Goal: Transaction & Acquisition: Purchase product/service

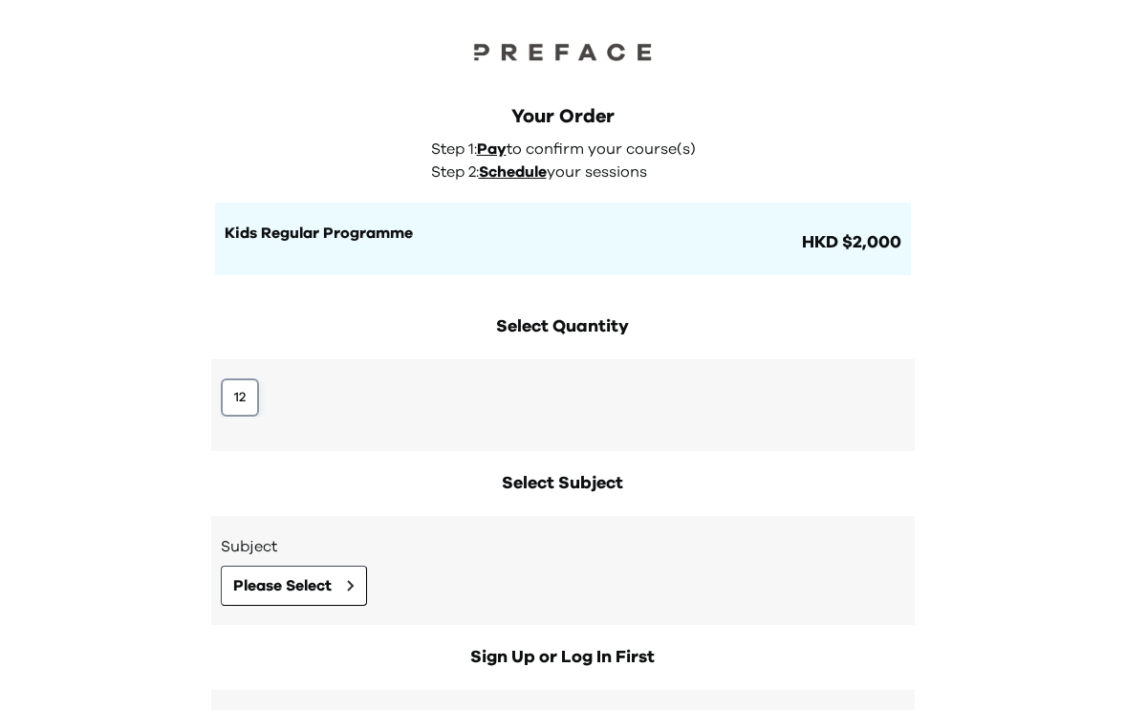
click at [254, 383] on button "12" at bounding box center [240, 398] width 38 height 38
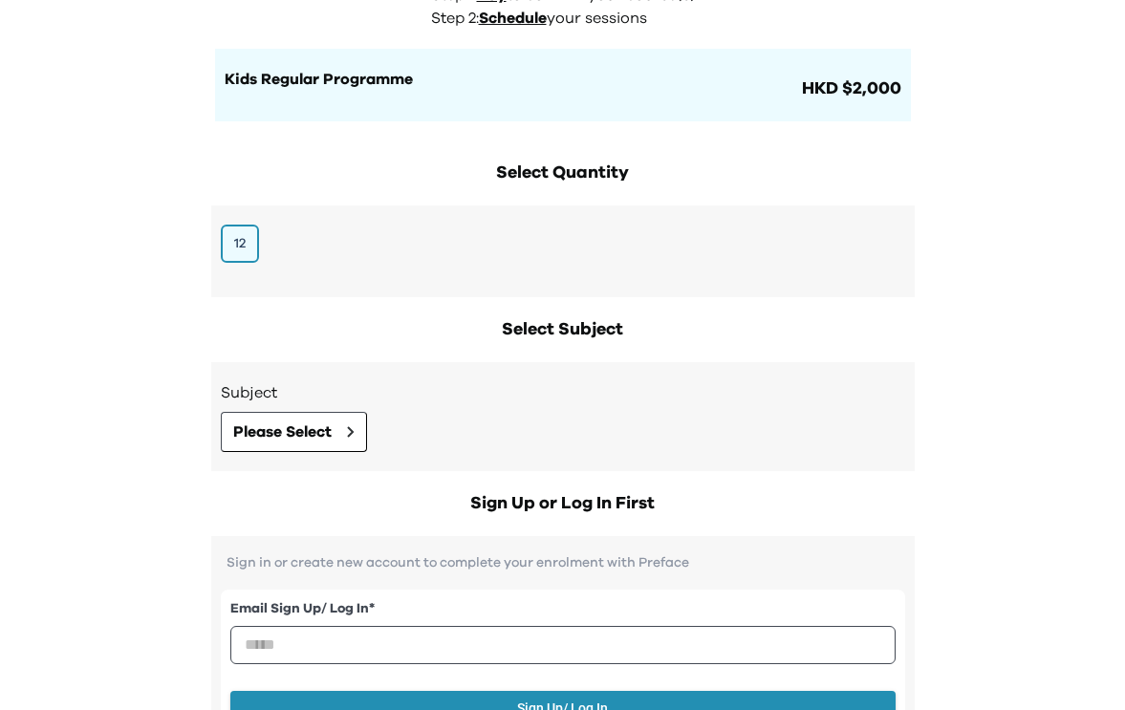
scroll to position [167, 0]
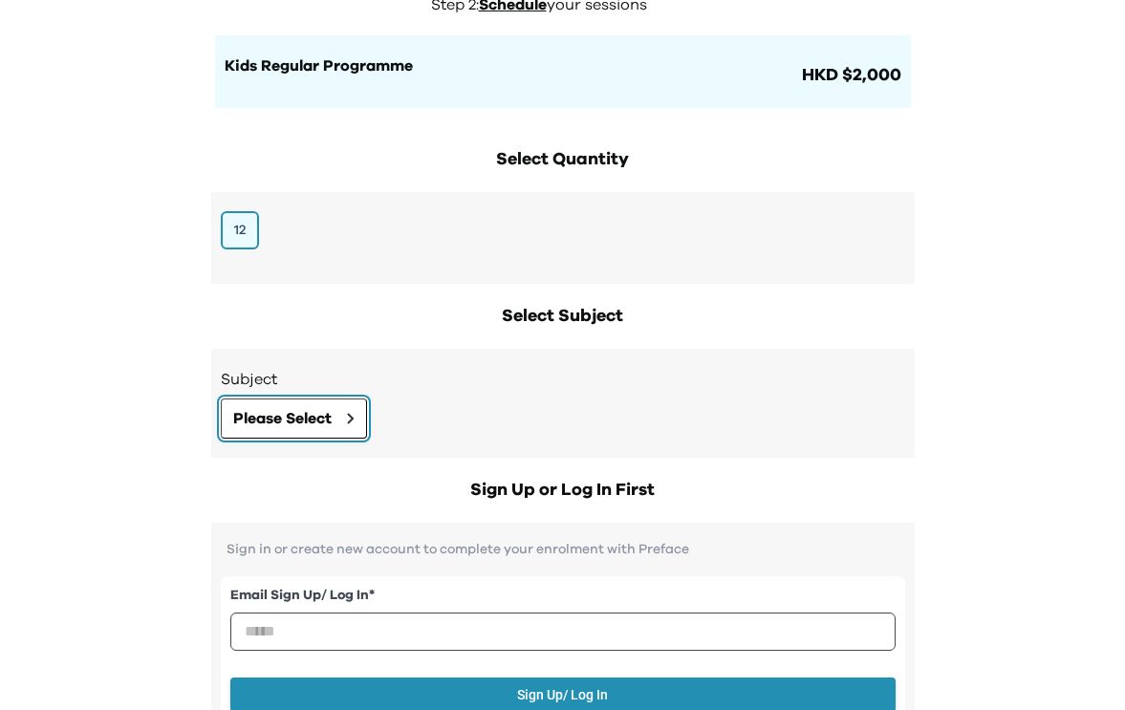
click at [295, 419] on span "Please Select" at bounding box center [282, 418] width 98 height 23
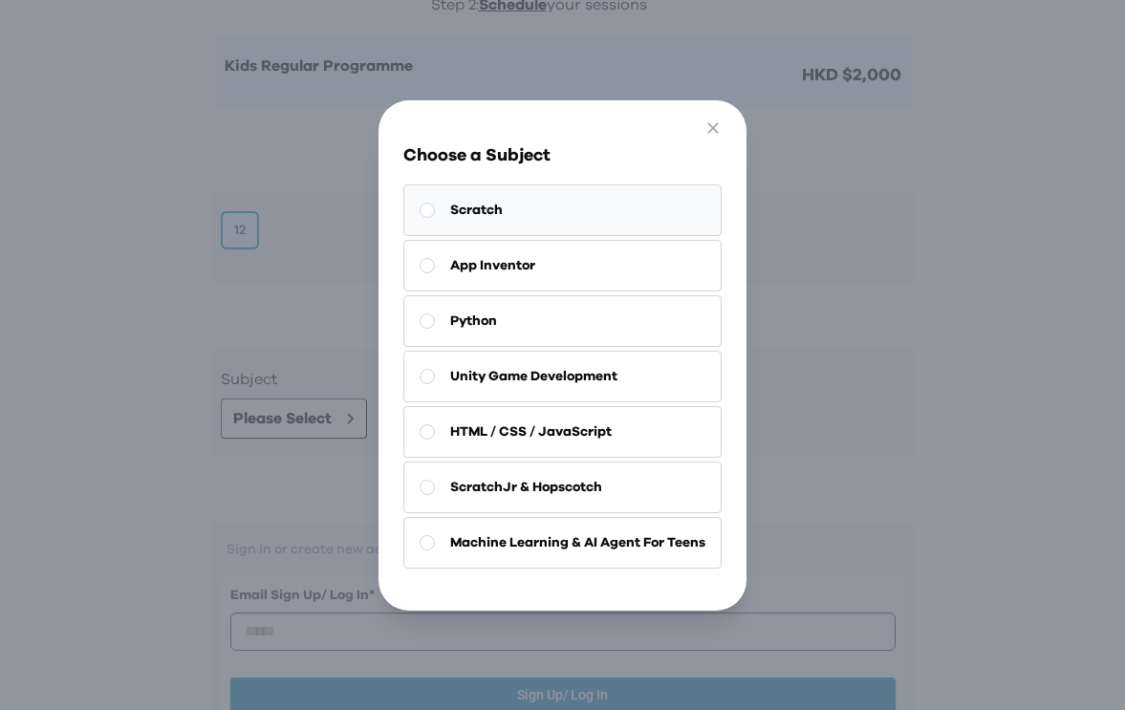
click at [488, 221] on button "Scratch" at bounding box center [562, 211] width 318 height 52
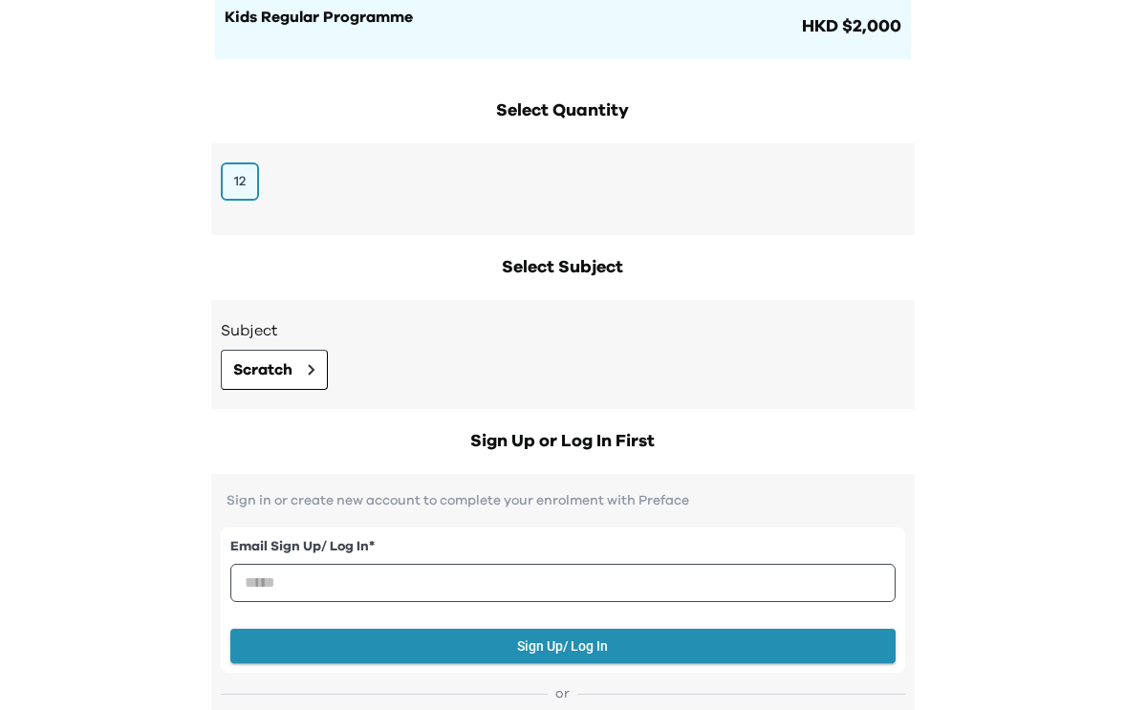
scroll to position [248, 0]
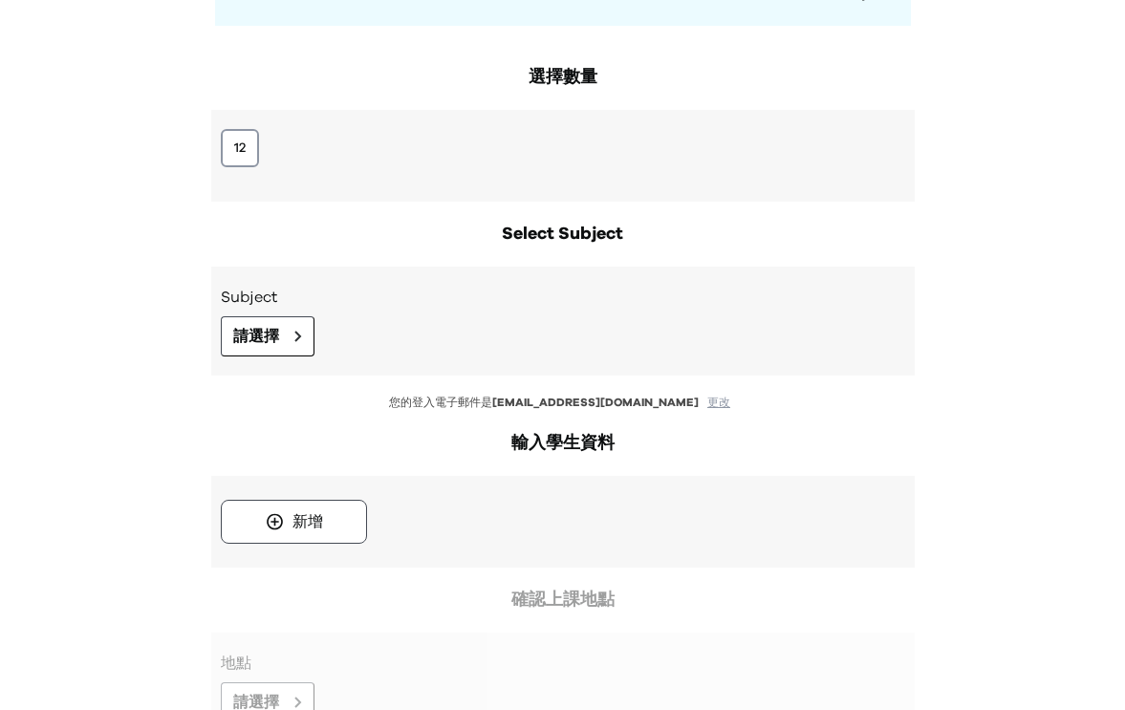
scroll to position [284, 0]
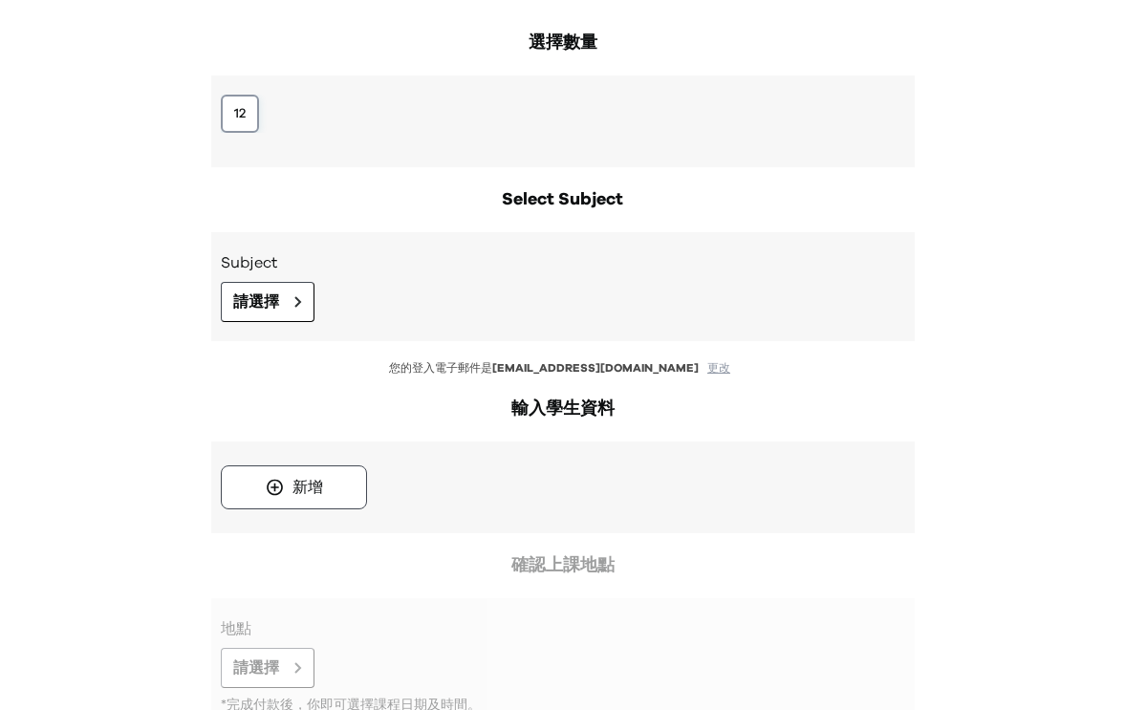
click at [234, 120] on button "12" at bounding box center [240, 114] width 38 height 38
click at [275, 309] on span "請選擇" at bounding box center [256, 302] width 46 height 23
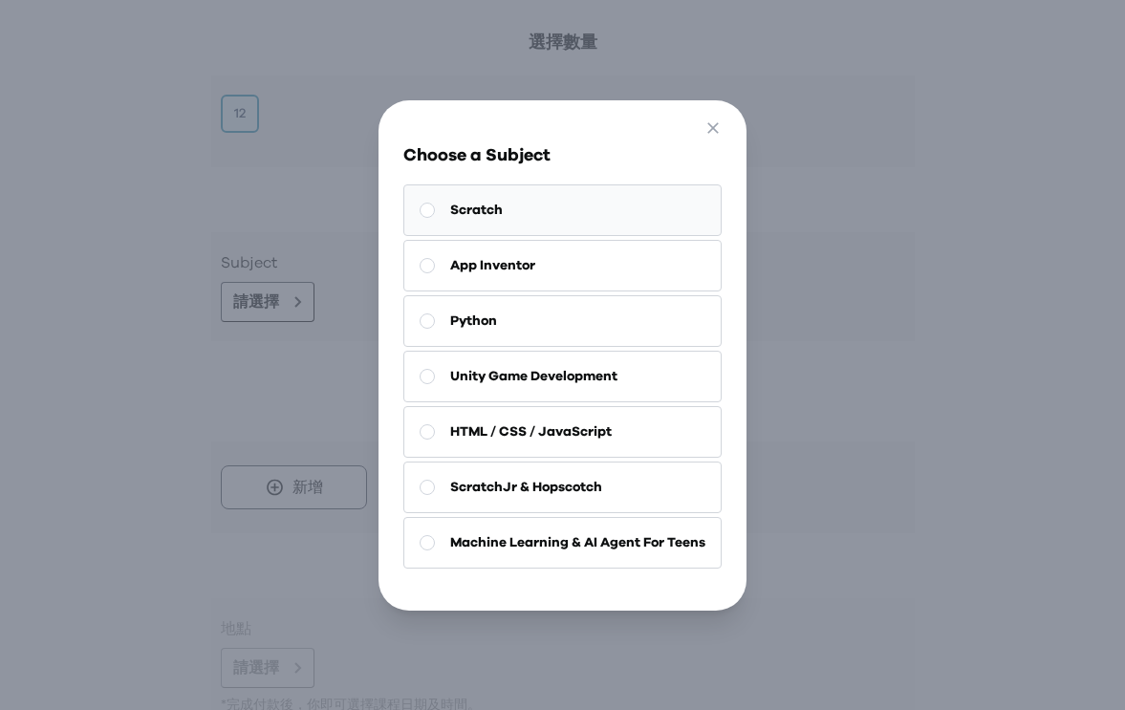
click at [518, 215] on button "Scratch" at bounding box center [562, 211] width 318 height 52
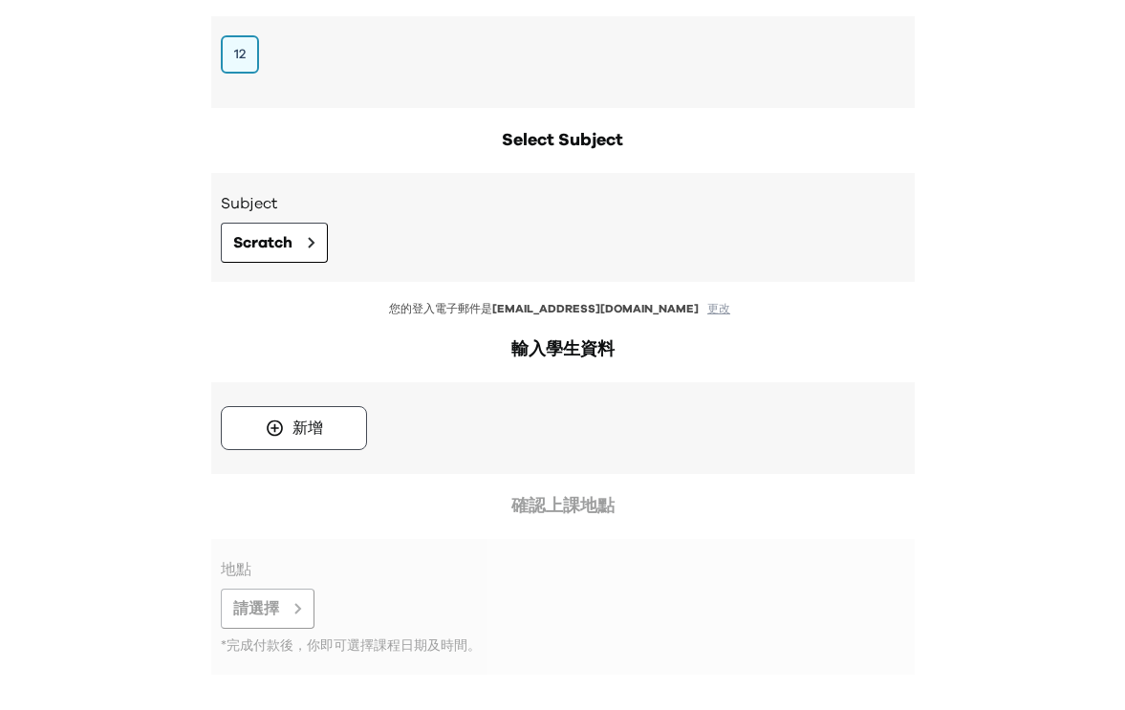
scroll to position [427, 0]
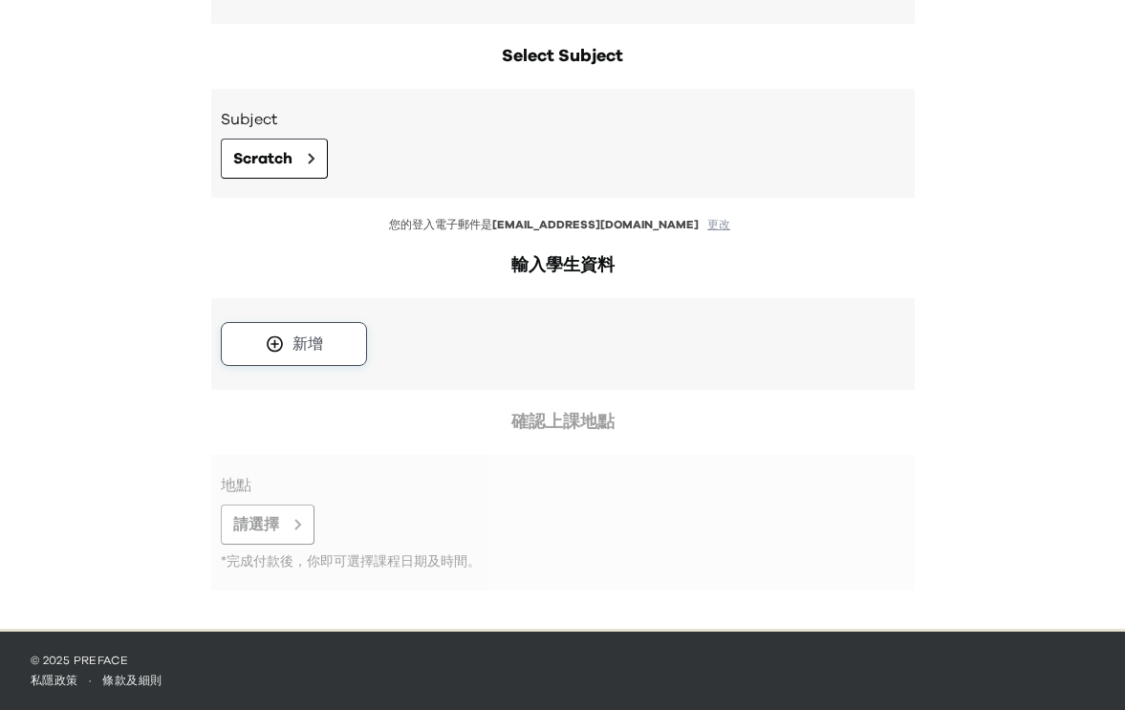
click at [297, 358] on button "新增" at bounding box center [294, 344] width 146 height 44
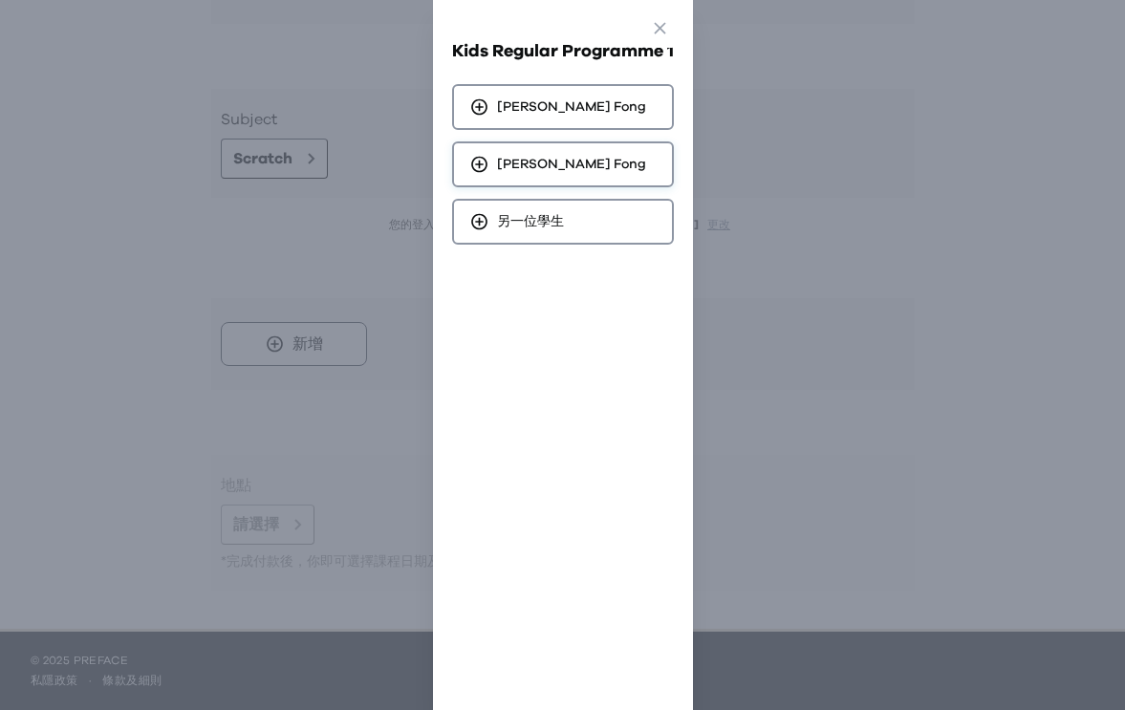
click at [535, 152] on div "Yuet Holly Fong" at bounding box center [563, 165] width 222 height 46
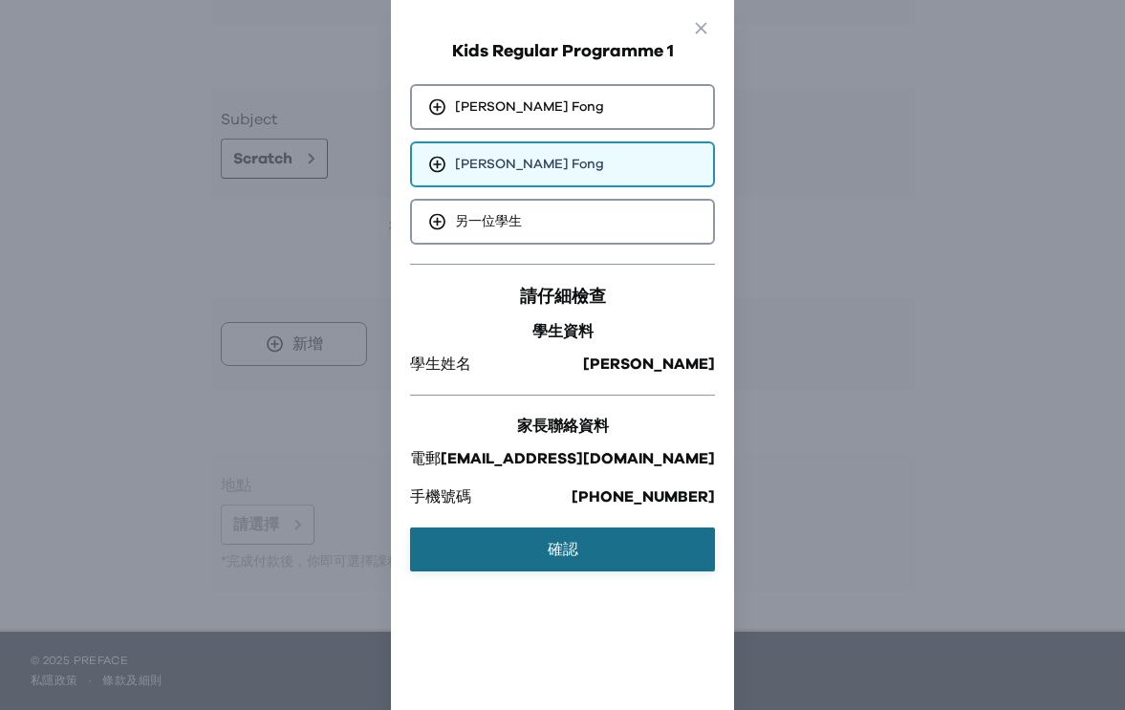
click at [566, 535] on button "確認" at bounding box center [562, 550] width 305 height 44
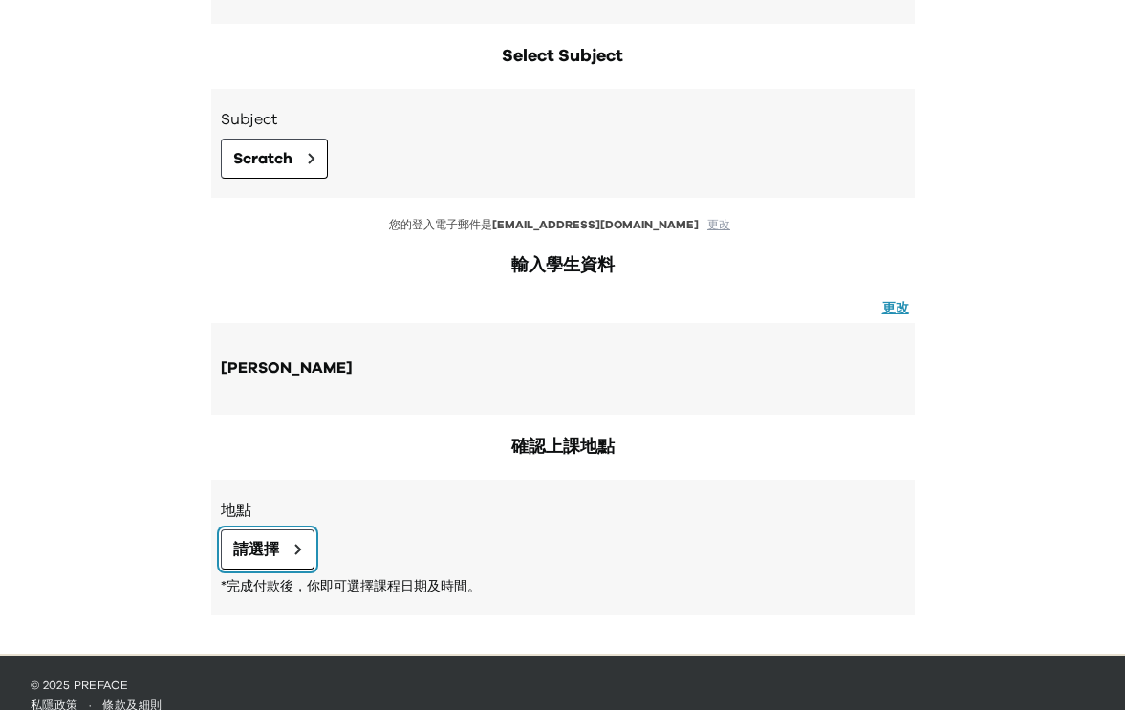
click at [282, 553] on button "請選擇" at bounding box center [268, 550] width 94 height 40
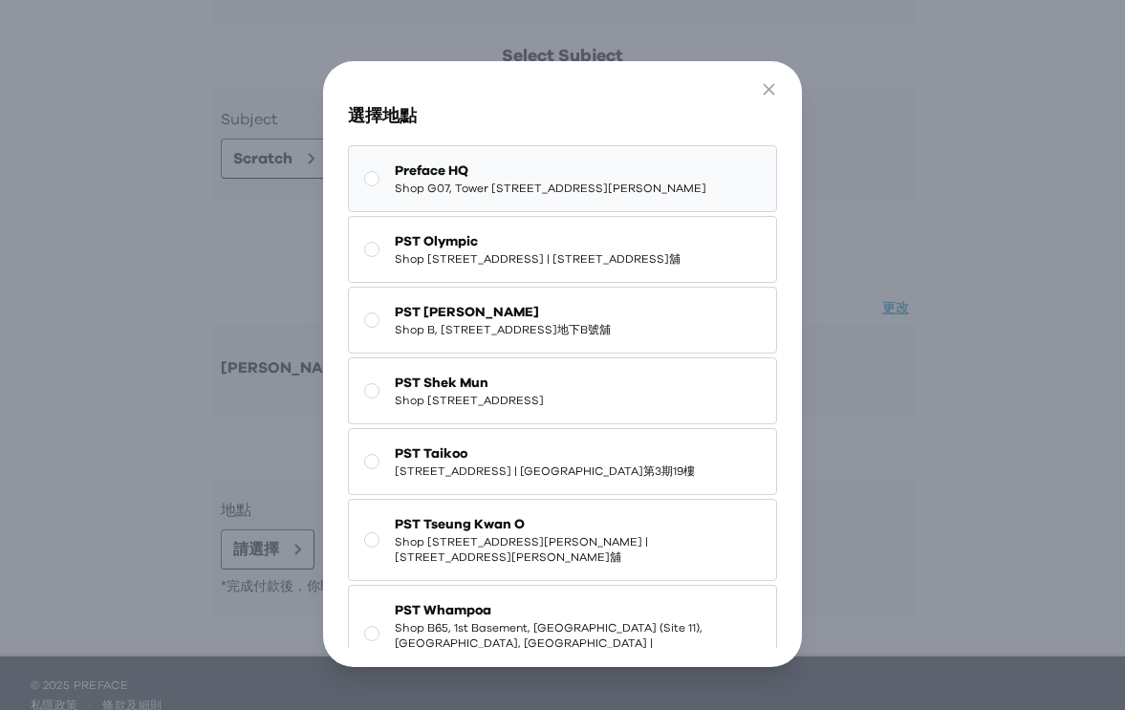
click at [490, 196] on span "Shop G07, Tower 535, 535 Jaffe Road, Causeway Bay | 銅鑼灣謝斐道535號Tower 535 地下G07號舖" at bounding box center [551, 188] width 312 height 15
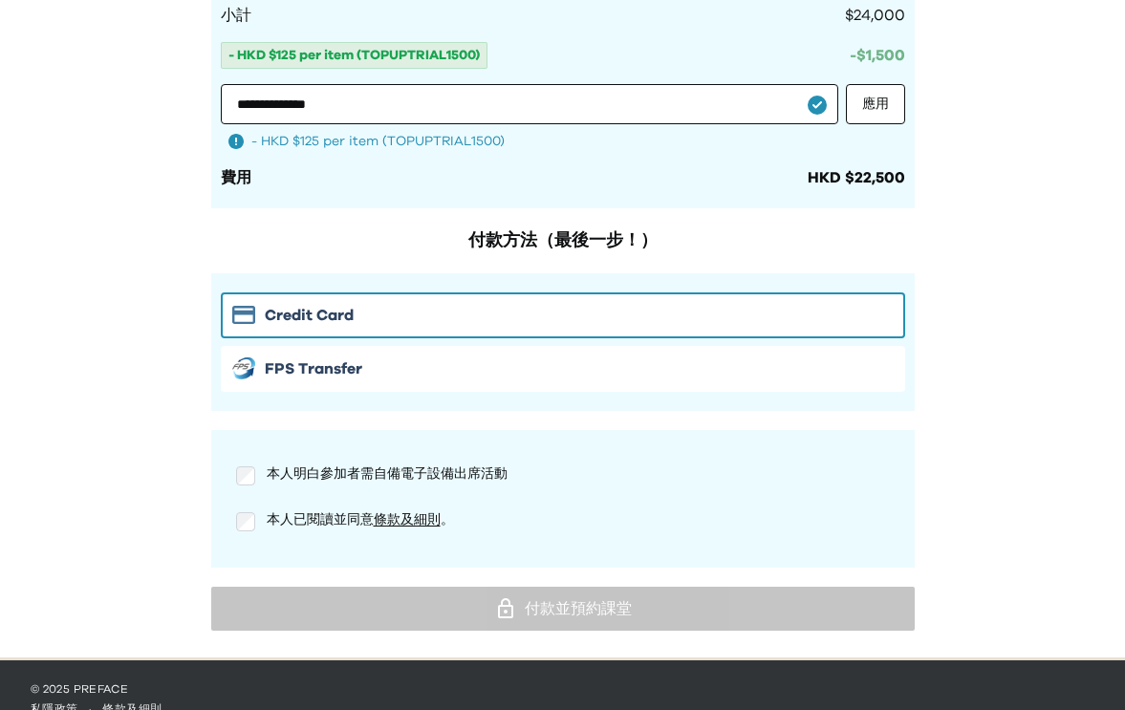
scroll to position [1838, 0]
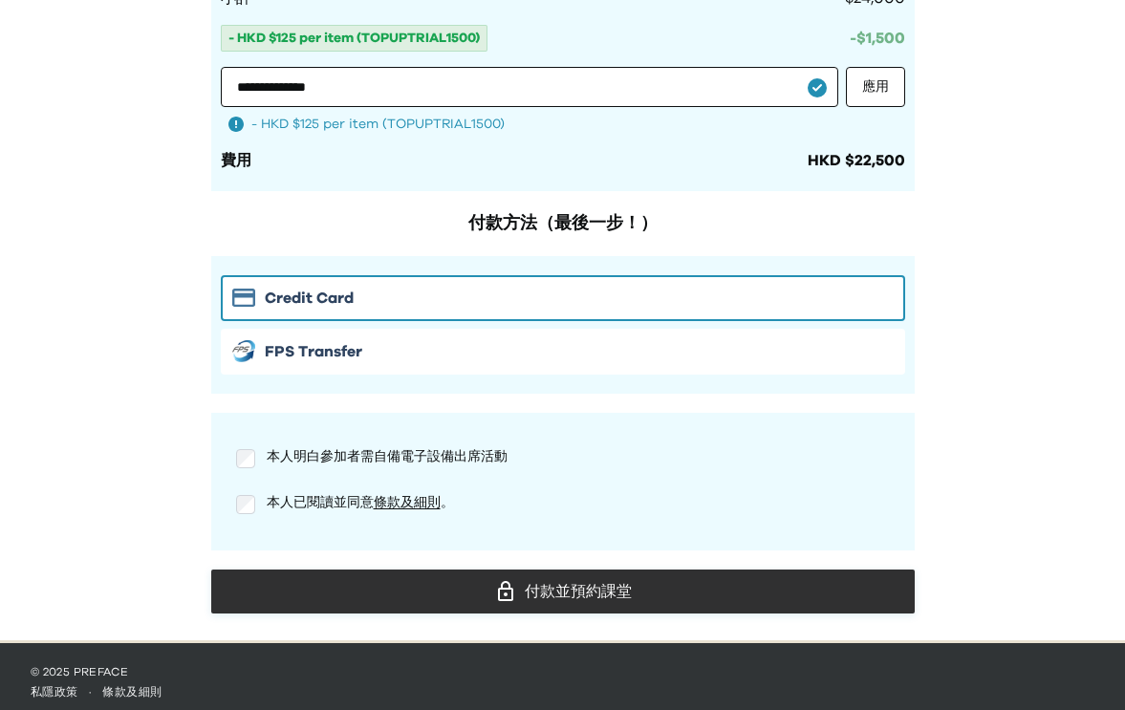
click at [447, 593] on div "付款並預約課堂" at bounding box center [563, 591] width 673 height 29
